Goal: Find specific page/section: Find specific page/section

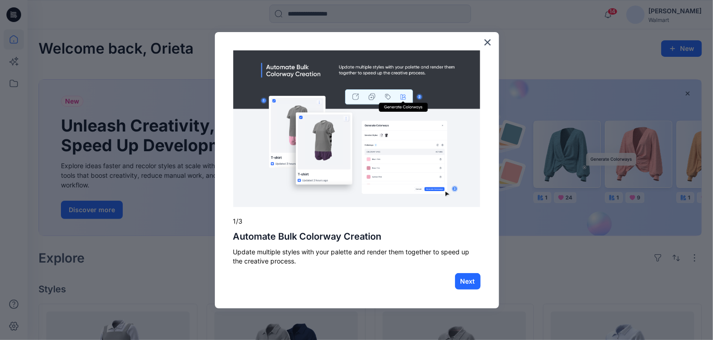
click at [454, 280] on div "Next" at bounding box center [357, 281] width 248 height 17
click at [471, 285] on button "Next" at bounding box center [468, 281] width 26 height 17
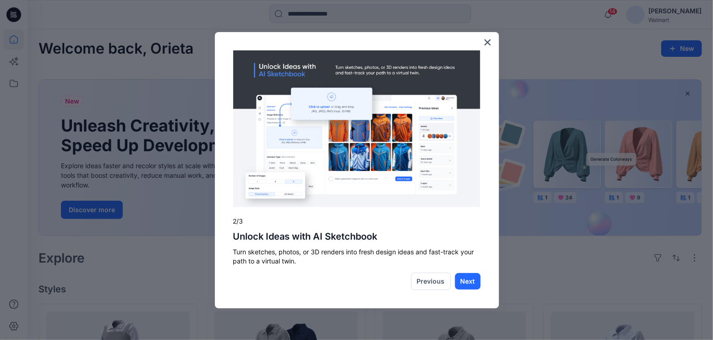
click at [471, 285] on button "Next" at bounding box center [468, 281] width 26 height 17
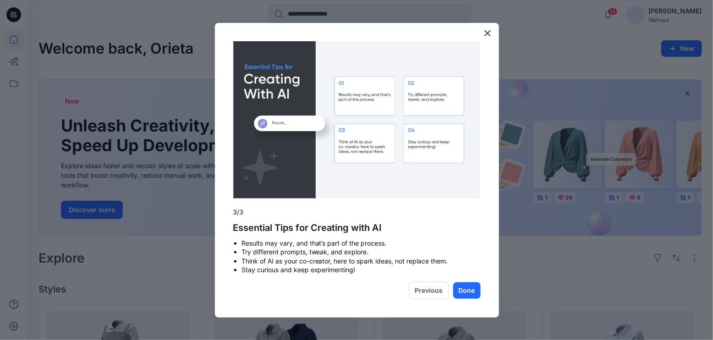
click at [471, 285] on button "Done" at bounding box center [467, 290] width 28 height 17
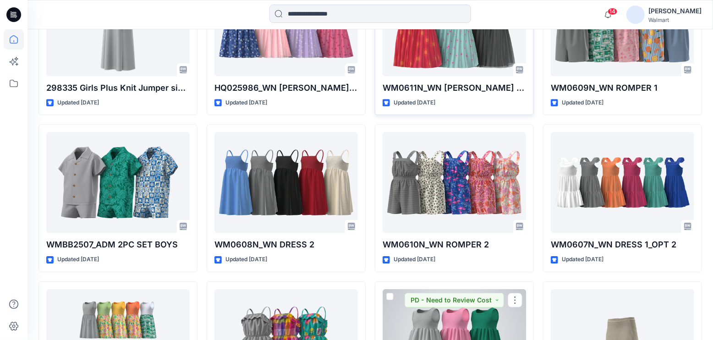
scroll to position [1226, 0]
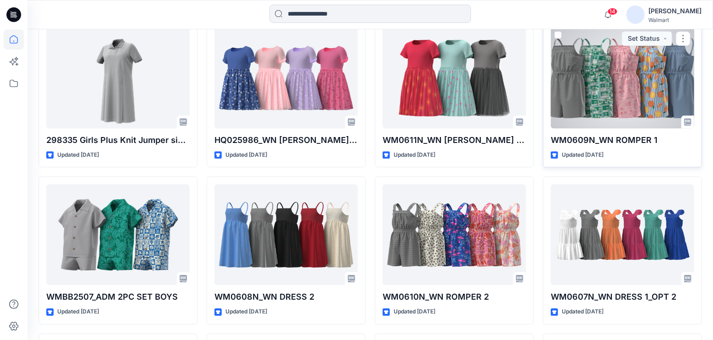
click at [648, 44] on div at bounding box center [622, 78] width 143 height 101
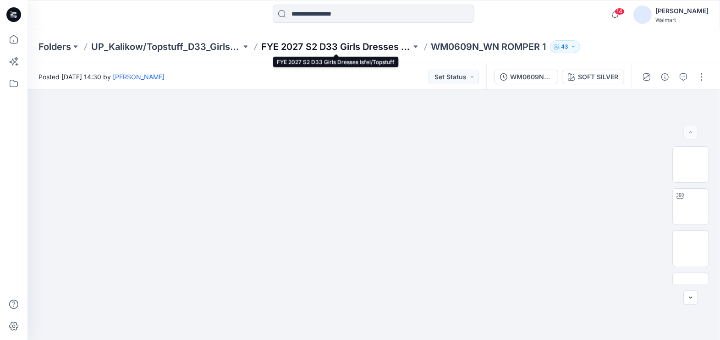
click at [316, 45] on p "FYE 2027 S2 D33 Girls Dresses Isfel/Topstuff" at bounding box center [336, 46] width 150 height 13
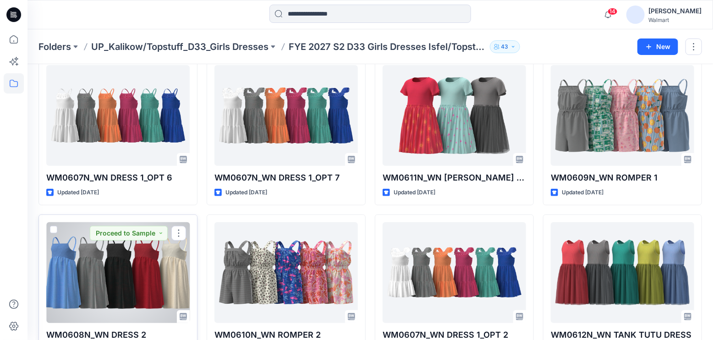
scroll to position [91, 0]
